Goal: Task Accomplishment & Management: Complete application form

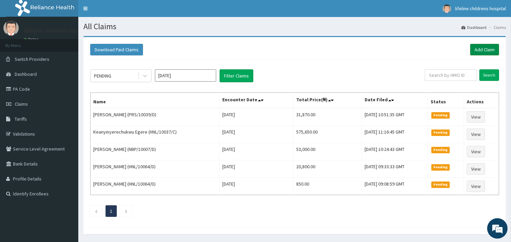
click at [476, 51] on link "Add Claim" at bounding box center [484, 50] width 29 height 12
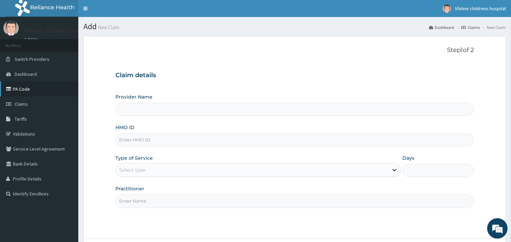
click at [23, 87] on link "PA Code" at bounding box center [39, 89] width 78 height 15
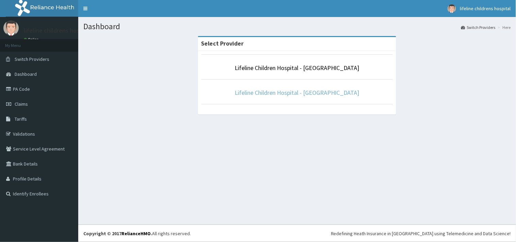
click at [275, 95] on link "Lifeline Children Hospital - [GEOGRAPHIC_DATA]" at bounding box center [297, 93] width 125 height 8
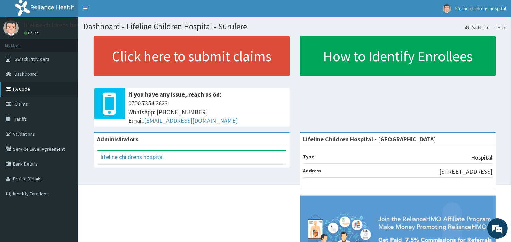
click at [16, 91] on link "PA Code" at bounding box center [39, 89] width 78 height 15
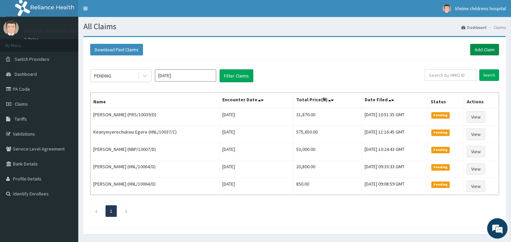
click at [484, 49] on link "Add Claim" at bounding box center [484, 50] width 29 height 12
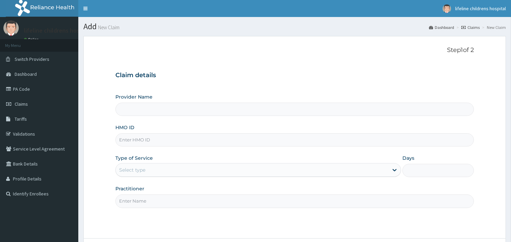
type input "Lifeline Children Hospital - Surulere"
click at [171, 142] on input "HMO ID" at bounding box center [294, 139] width 358 height 13
type input "ZTE/10032/C"
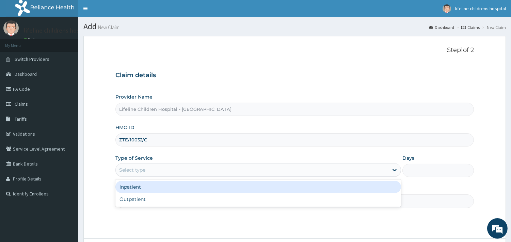
click at [146, 172] on div "Select type" at bounding box center [252, 170] width 272 height 11
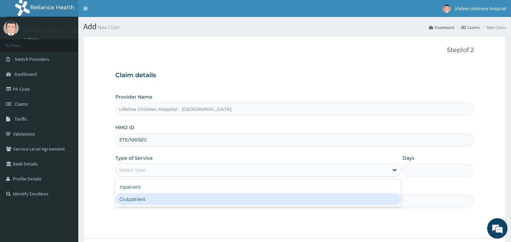
click at [138, 199] on div "Outpatient" at bounding box center [257, 199] width 285 height 12
type input "1"
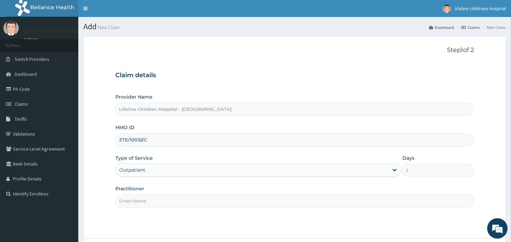
click at [140, 201] on input "Practitioner" at bounding box center [294, 201] width 358 height 13
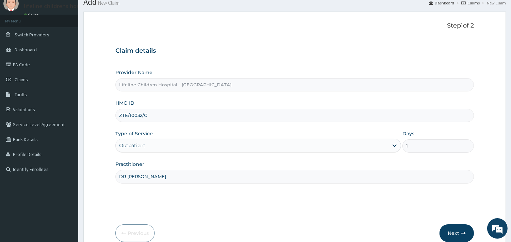
scroll to position [38, 0]
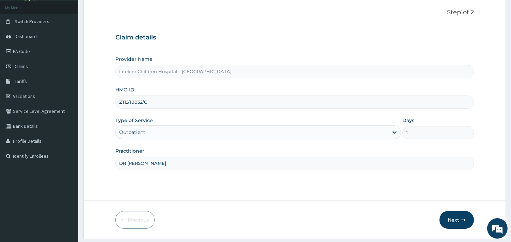
type input "DR ESIVWO"
click at [451, 217] on button "Next" at bounding box center [456, 220] width 34 height 18
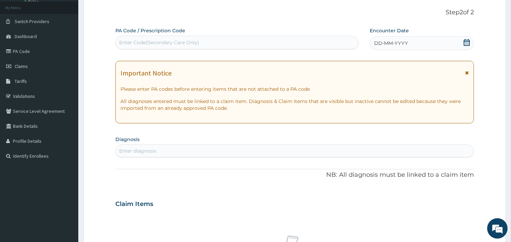
click at [393, 45] on span "DD-MM-YYYY" at bounding box center [391, 43] width 34 height 7
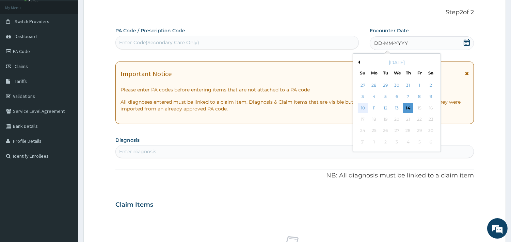
click at [362, 107] on div "10" at bounding box center [362, 108] width 10 height 10
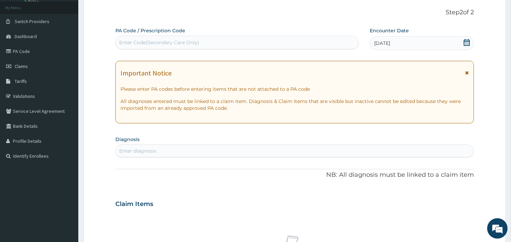
click at [154, 151] on div "Enter diagnosis" at bounding box center [137, 151] width 37 height 7
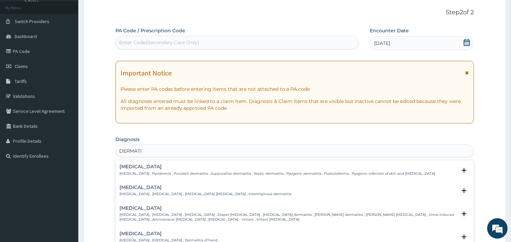
type input "DERMATIT"
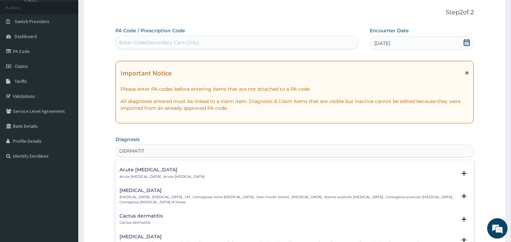
scroll to position [491, 0]
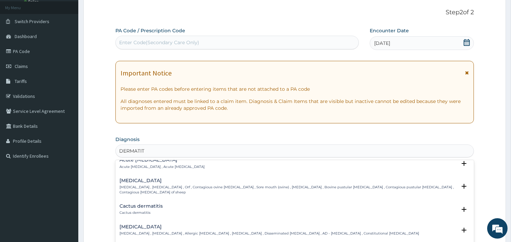
click at [151, 228] on h4 "Atopic dermatitis" at bounding box center [268, 227] width 299 height 5
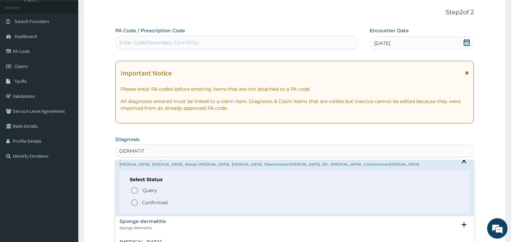
scroll to position [567, 0]
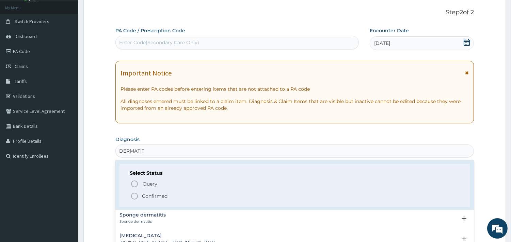
click at [148, 193] on p "Confirmed" at bounding box center [155, 196] width 26 height 7
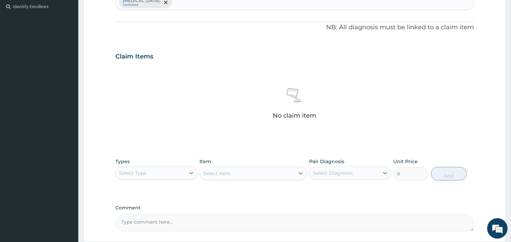
scroll to position [189, 0]
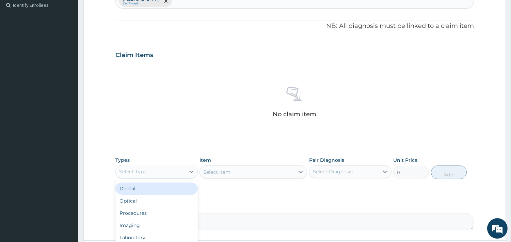
click at [171, 172] on div "Select Type" at bounding box center [150, 171] width 69 height 11
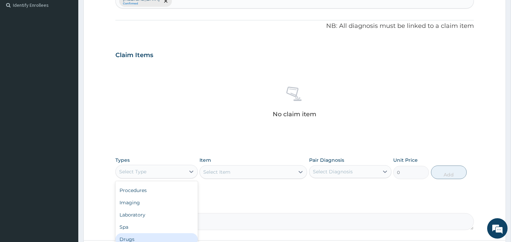
click at [142, 237] on div "Drugs" at bounding box center [156, 239] width 82 height 12
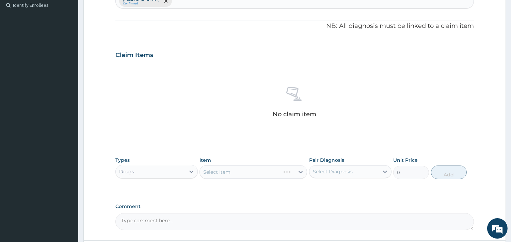
click at [256, 172] on div "Select Item" at bounding box center [252, 172] width 107 height 14
click at [259, 172] on div "Select Item" at bounding box center [252, 172] width 107 height 14
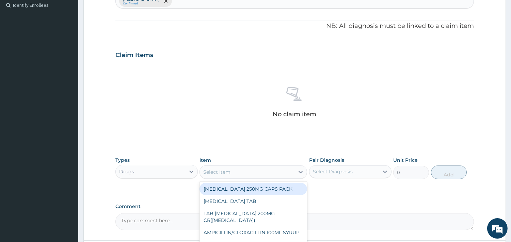
click at [260, 174] on div "Select Item" at bounding box center [247, 172] width 95 height 11
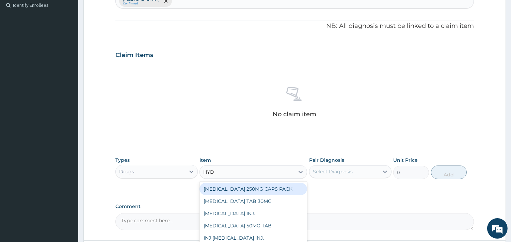
type input "HYDR"
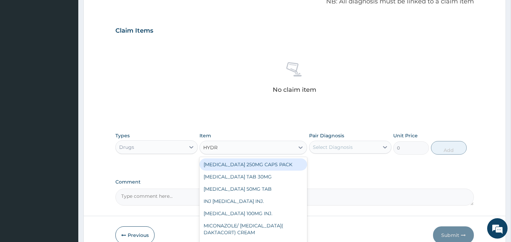
scroll to position [227, 0]
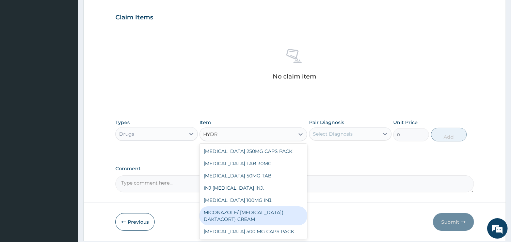
click at [260, 211] on div "MICONAZOLE/ HYDROCORTISONE( DAKTACORT) CREAM" at bounding box center [252, 215] width 107 height 19
type input "4000"
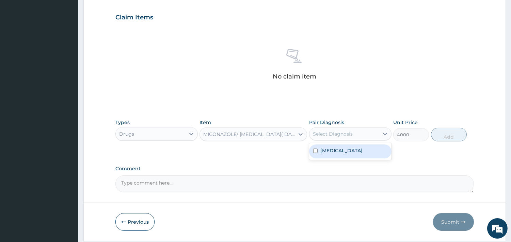
click at [352, 134] on div "Select Diagnosis" at bounding box center [343, 134] width 69 height 11
click at [345, 149] on label "Atopic dermatitis" at bounding box center [341, 150] width 42 height 7
checkbox input "true"
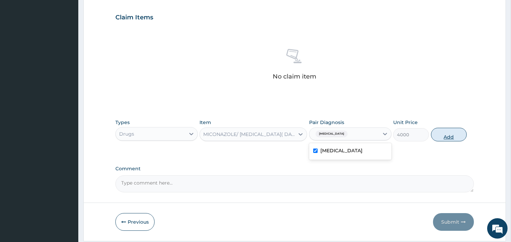
click at [453, 133] on button "Add" at bounding box center [449, 135] width 36 height 14
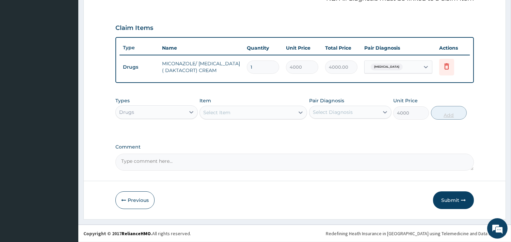
type input "0"
click at [447, 201] on button "Submit" at bounding box center [453, 201] width 41 height 18
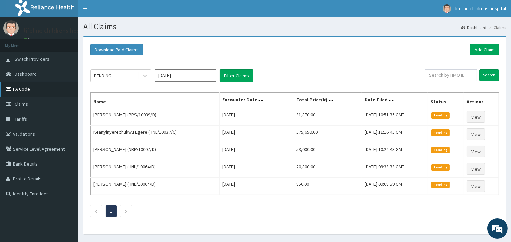
click at [26, 90] on link "PA Code" at bounding box center [39, 89] width 78 height 15
